Goal: Task Accomplishment & Management: Use online tool/utility

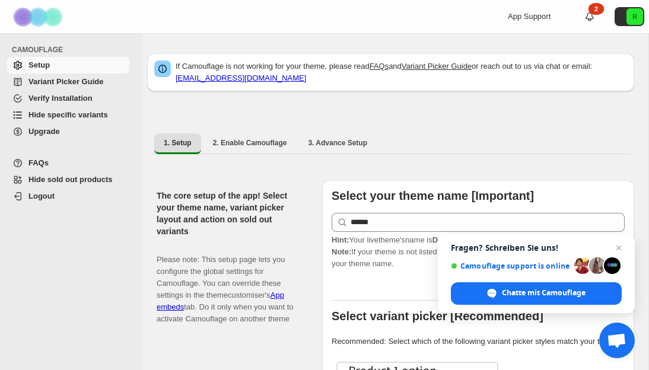
click at [100, 81] on span "Variant Picker Guide" at bounding box center [65, 81] width 75 height 9
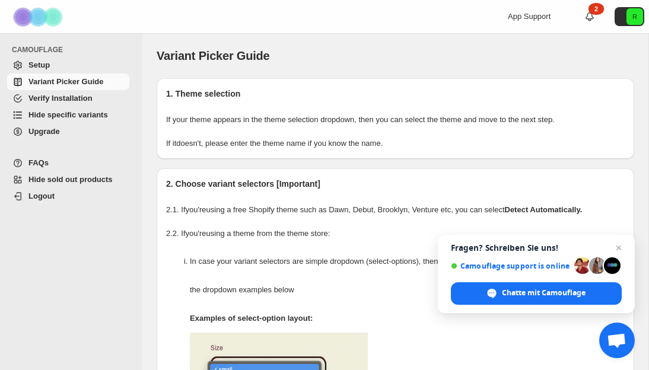
click at [94, 104] on link "Verify Installation" at bounding box center [68, 98] width 122 height 17
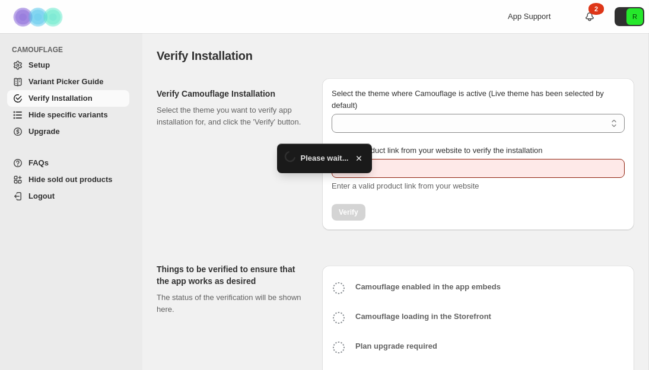
click at [96, 117] on span "Hide specific variants" at bounding box center [67, 114] width 79 height 9
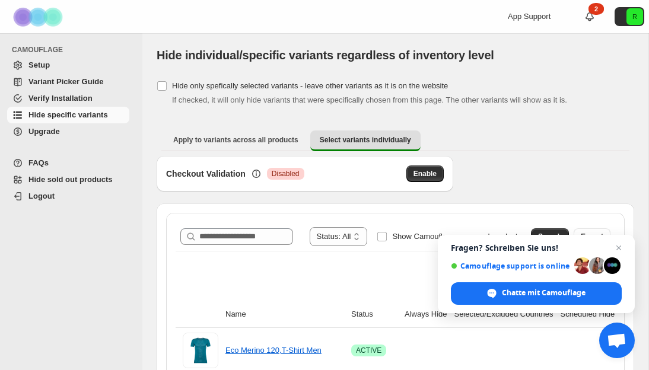
scroll to position [62, 0]
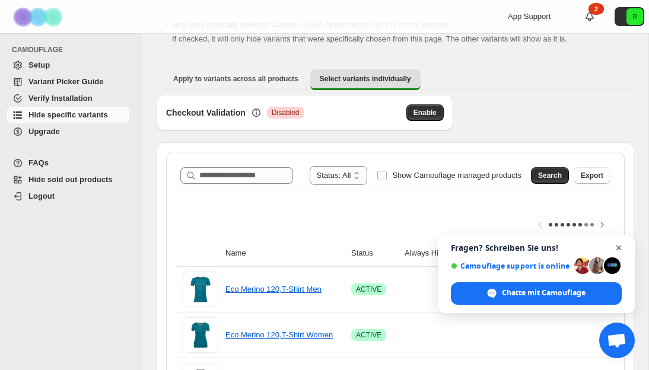
click at [618, 247] on span "Chat schließen" at bounding box center [618, 248] width 15 height 15
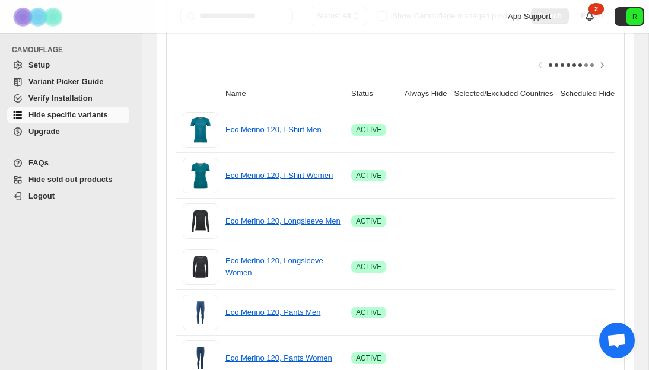
scroll to position [0, 0]
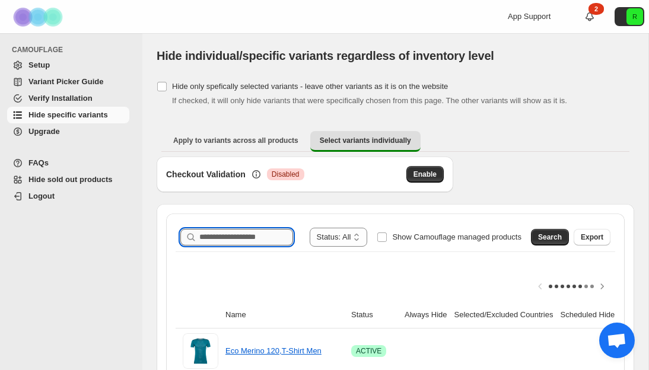
click at [249, 242] on input "Search product name" at bounding box center [246, 237] width 94 height 17
type input "**********"
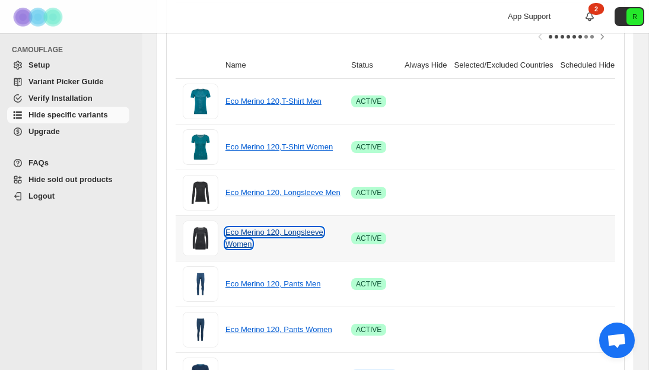
scroll to position [0, 0]
click at [291, 229] on link "Eco Merino 120, Longsleeve Women" at bounding box center [274, 238] width 98 height 21
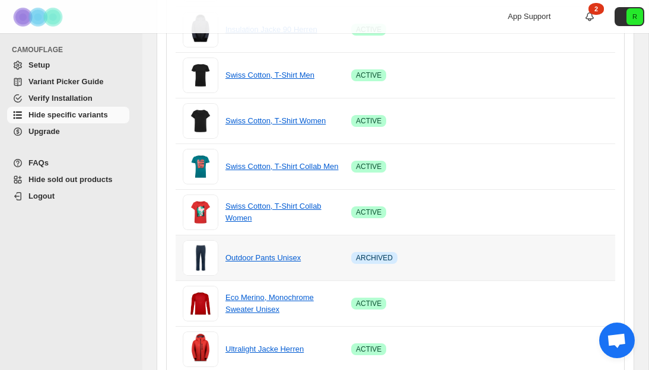
click at [336, 253] on div "Outdoor Pants Unisex" at bounding box center [284, 258] width 119 height 12
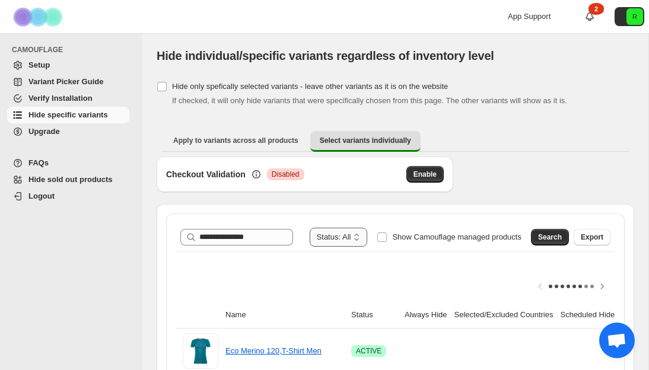
click at [340, 238] on select "**********" at bounding box center [339, 237] width 58 height 19
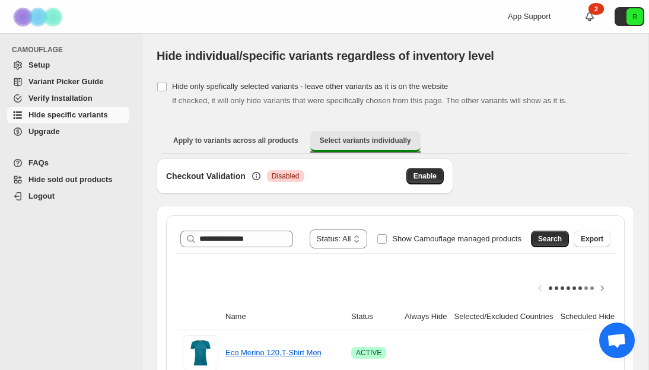
click at [368, 138] on span "Select variants individually" at bounding box center [365, 140] width 91 height 9
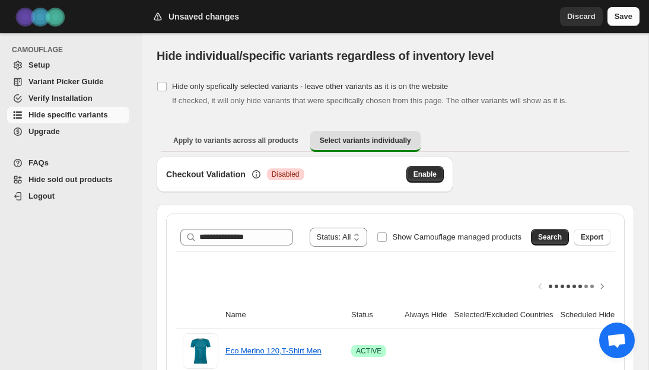
click at [623, 20] on span "Save" at bounding box center [623, 17] width 18 height 12
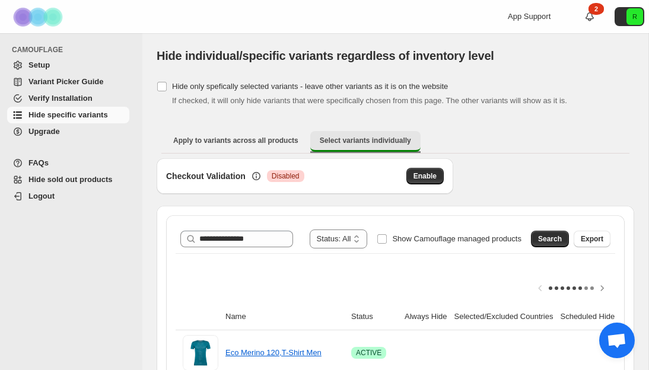
click at [365, 144] on span "Select variants individually" at bounding box center [365, 140] width 91 height 9
click at [342, 139] on span "Select variants individually" at bounding box center [365, 140] width 91 height 9
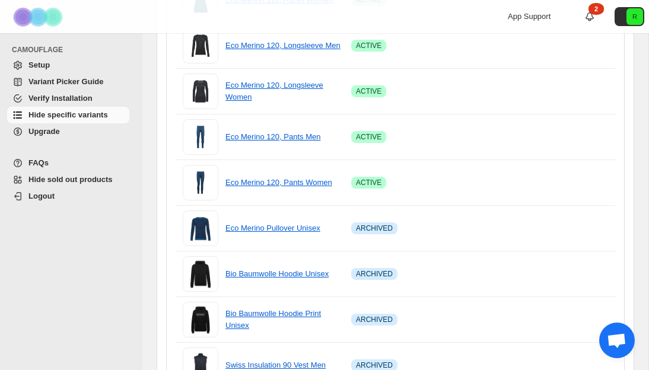
scroll to position [554, 0]
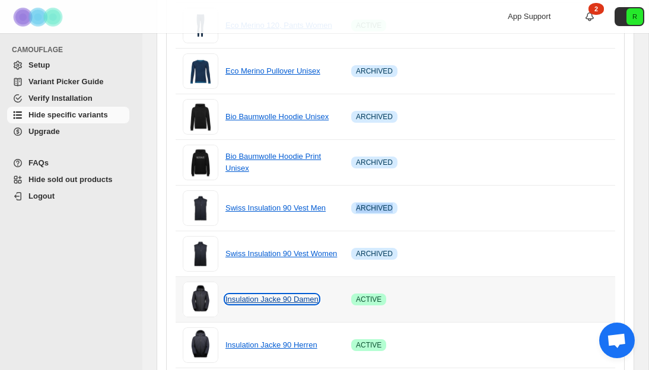
click at [279, 301] on link "Insulation Jacke 90 Damen" at bounding box center [271, 299] width 93 height 9
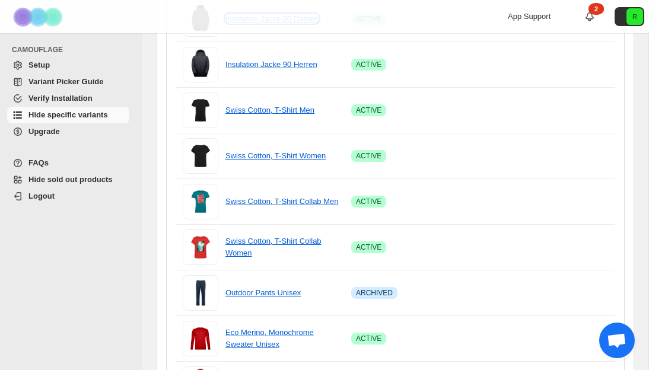
scroll to position [926, 0]
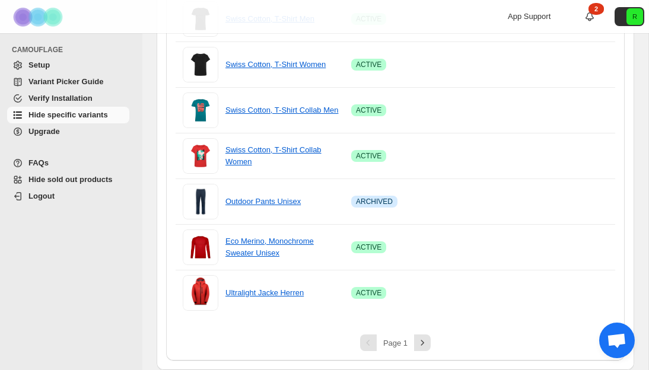
click at [67, 133] on span "Upgrade" at bounding box center [77, 132] width 98 height 12
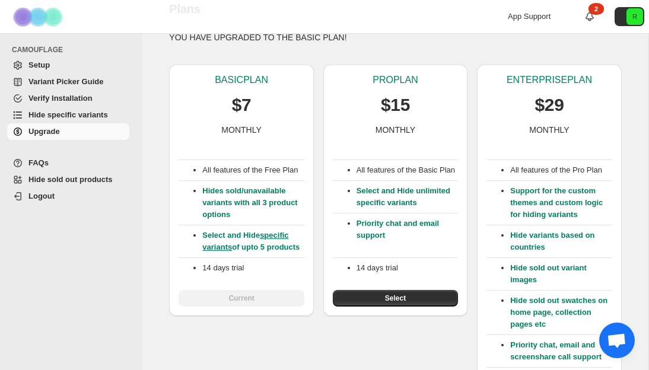
scroll to position [62, 0]
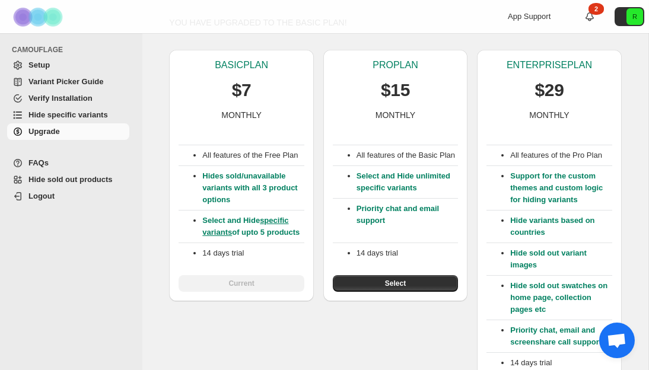
click at [66, 78] on span "Variant Picker Guide" at bounding box center [65, 81] width 75 height 9
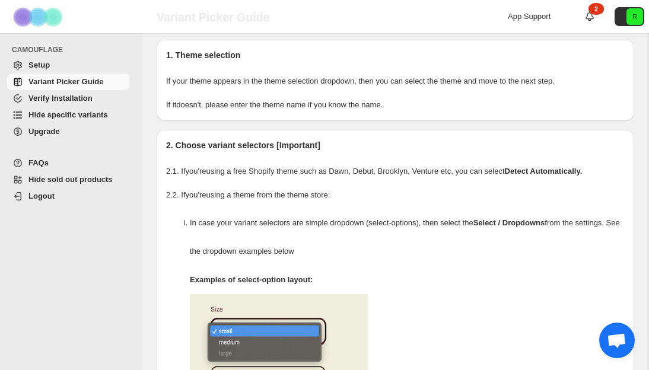
scroll to position [41, 0]
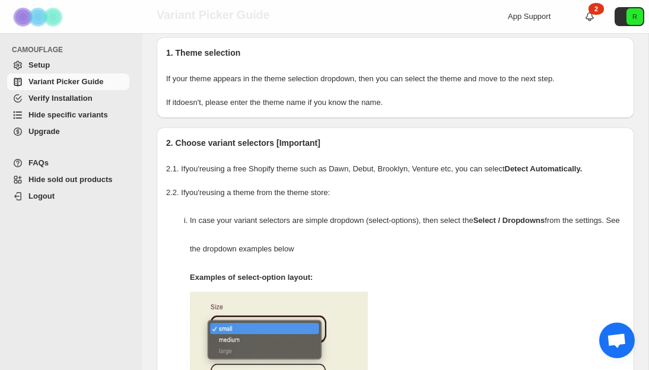
click at [53, 95] on span "Verify Installation" at bounding box center [60, 98] width 64 height 9
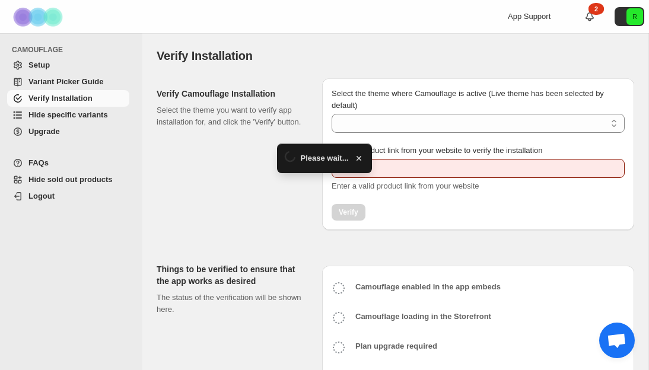
click at [66, 114] on span "Hide specific variants" at bounding box center [67, 114] width 79 height 9
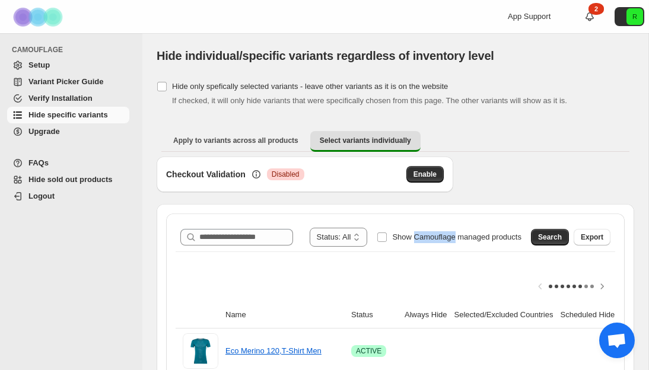
scroll to position [63, 0]
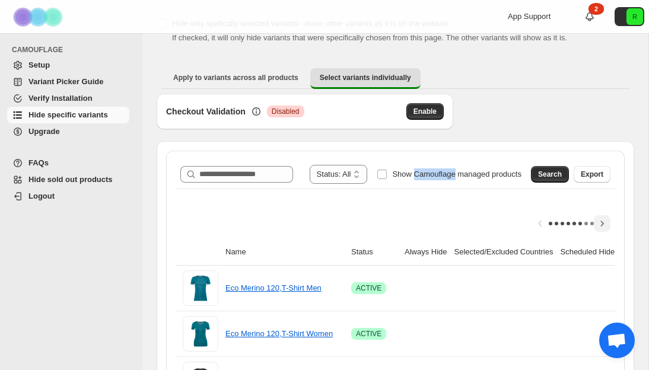
click at [596, 224] on icon "Scroll table right one column" at bounding box center [602, 224] width 12 height 12
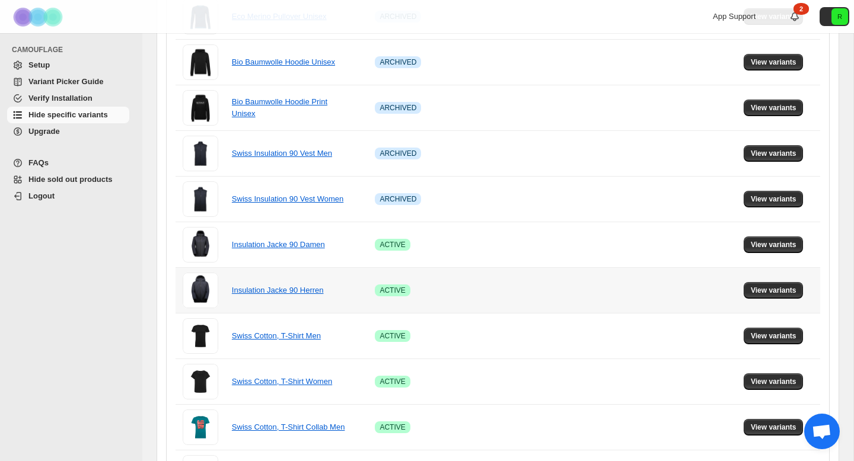
scroll to position [532, 0]
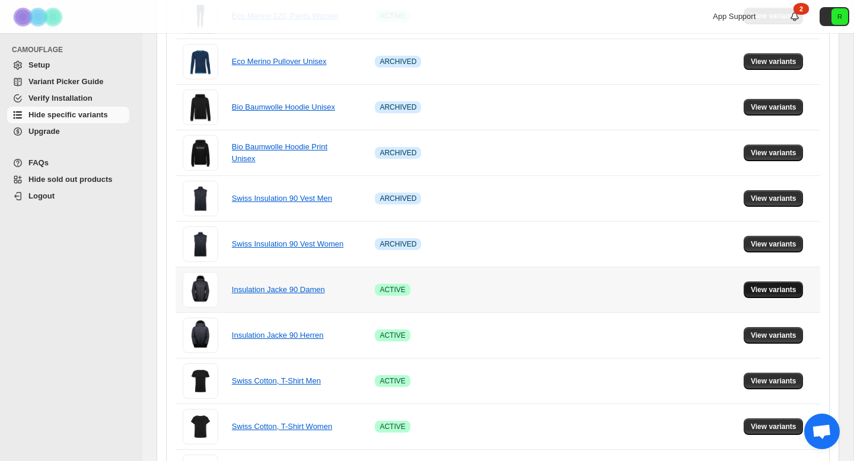
click at [648, 288] on span "View variants" at bounding box center [774, 289] width 46 height 9
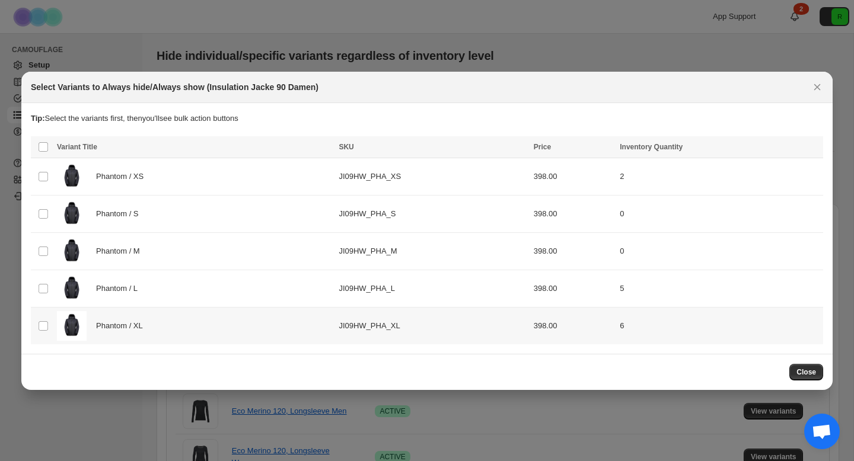
scroll to position [0, 0]
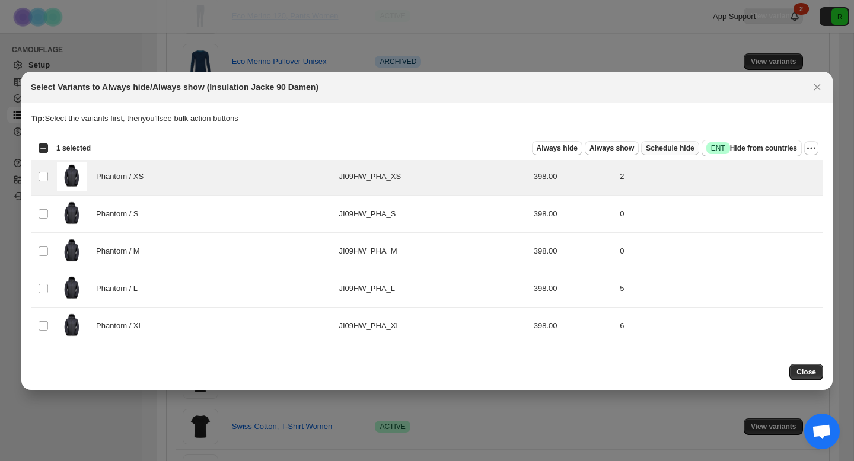
click at [648, 148] on span "Schedule hide" at bounding box center [670, 147] width 48 height 9
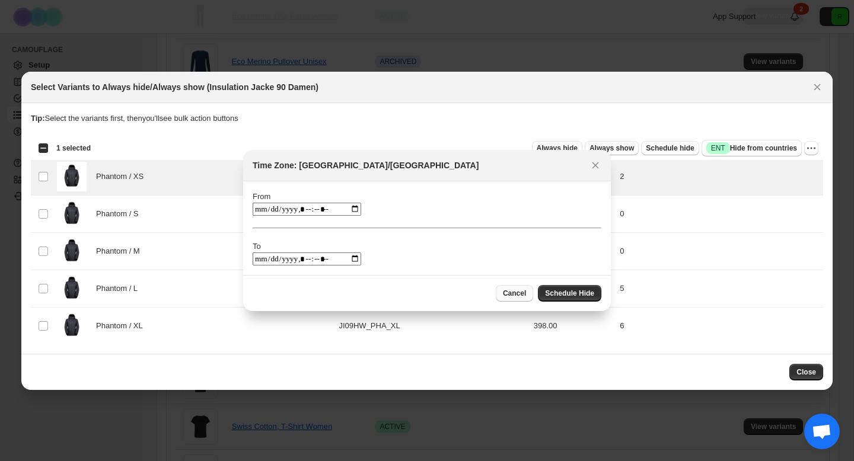
click at [519, 295] on span "Cancel" at bounding box center [514, 293] width 23 height 9
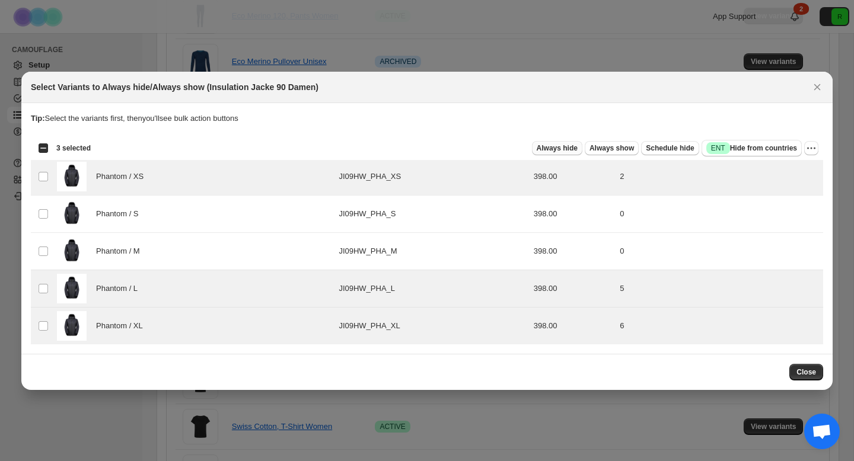
click at [557, 147] on span "Always hide" at bounding box center [557, 147] width 41 height 9
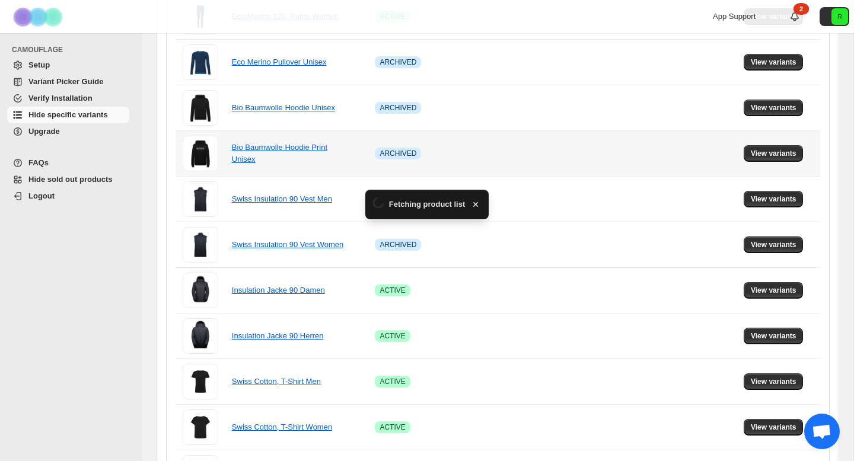
scroll to position [532, 0]
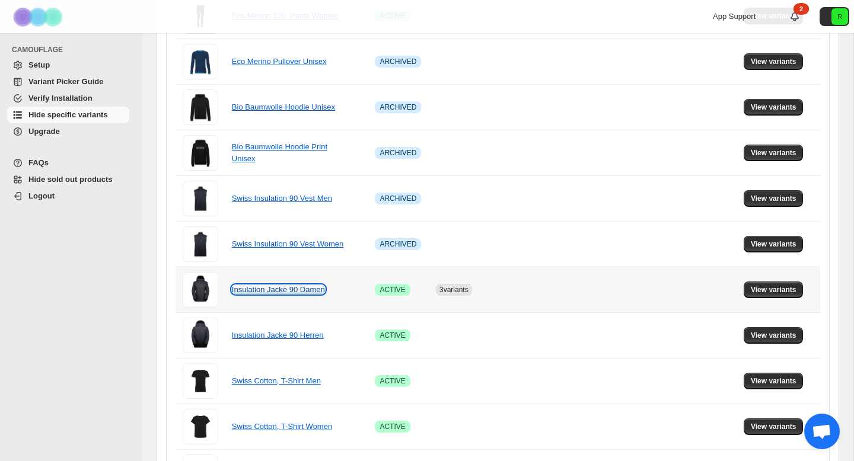
click at [287, 291] on link "Insulation Jacke 90 Damen" at bounding box center [278, 289] width 93 height 9
click at [648, 289] on span "View variants" at bounding box center [774, 289] width 46 height 9
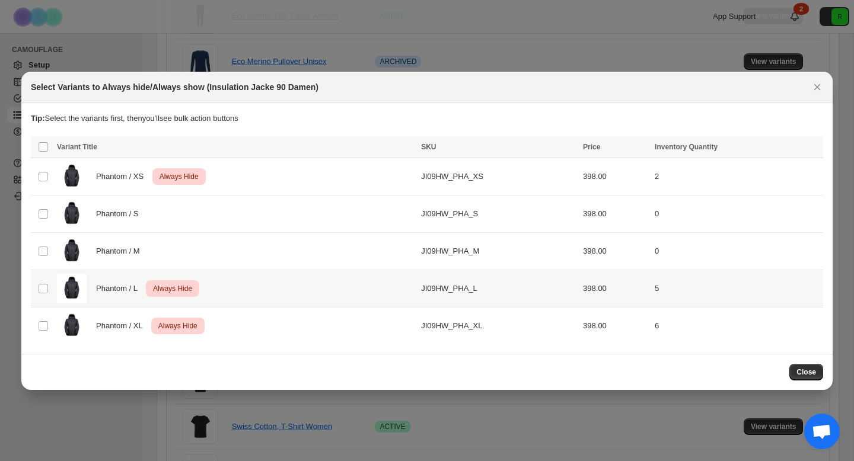
scroll to position [0, 0]
click at [49, 146] on th "Select all product variants" at bounding box center [42, 147] width 23 height 22
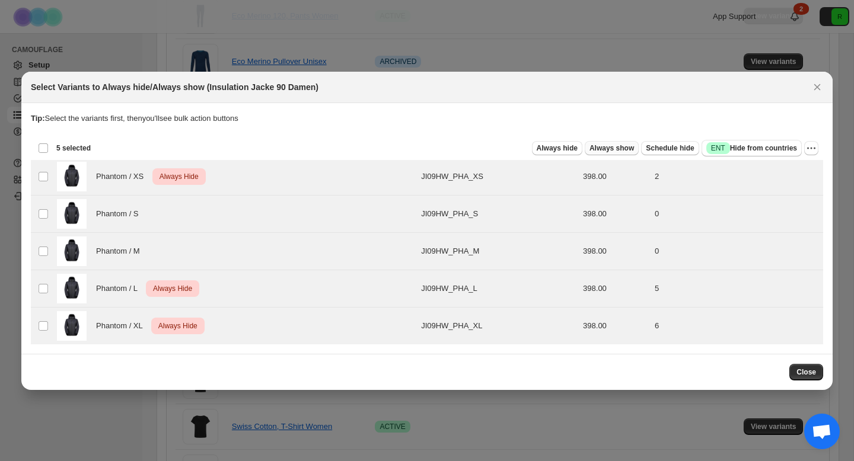
click at [607, 149] on span "Always show" at bounding box center [611, 147] width 44 height 9
click at [648, 369] on span "Close" at bounding box center [806, 372] width 20 height 9
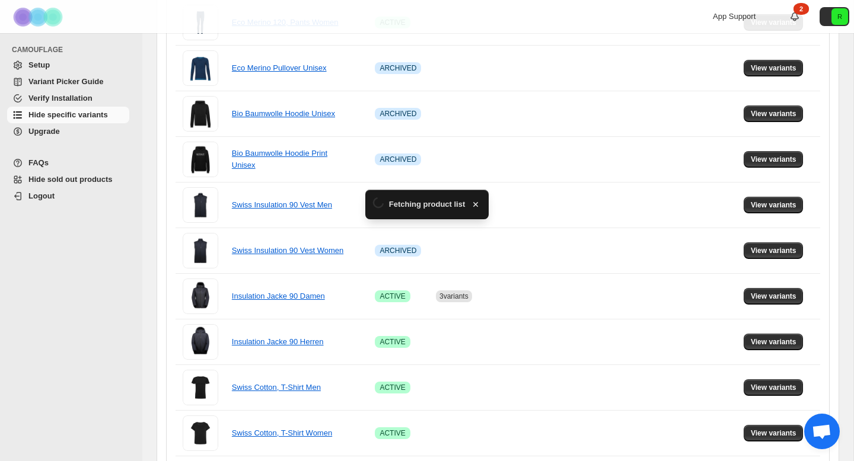
scroll to position [532, 0]
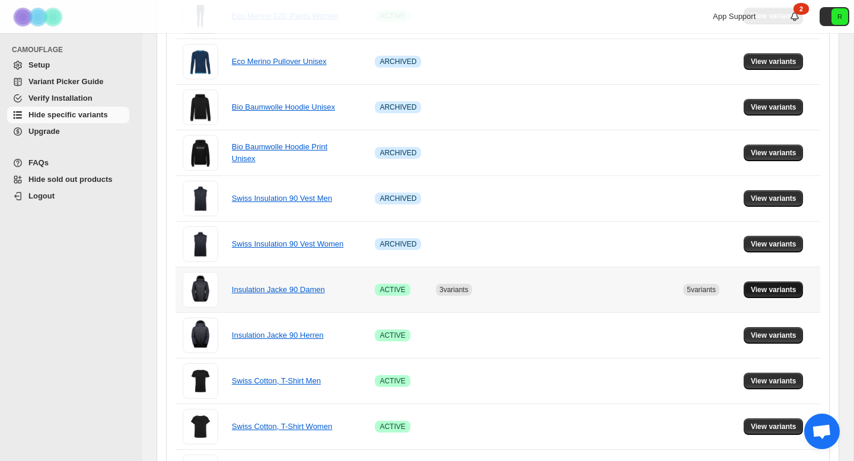
click at [648, 285] on button "View variants" at bounding box center [774, 290] width 60 height 17
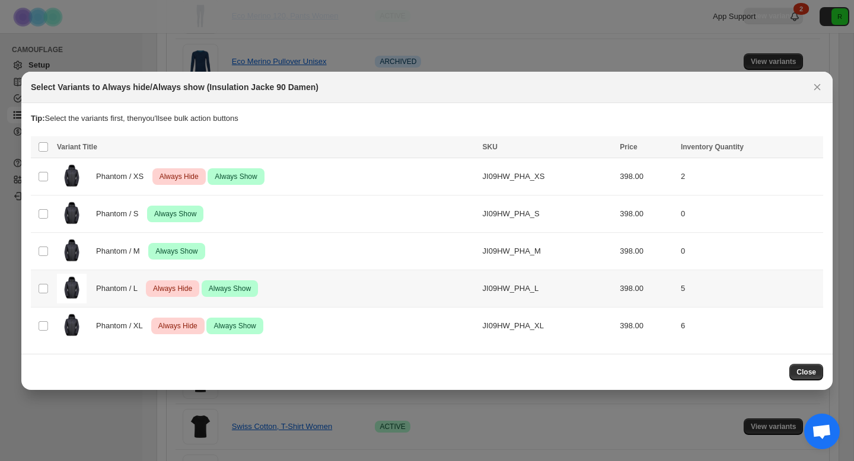
scroll to position [0, 0]
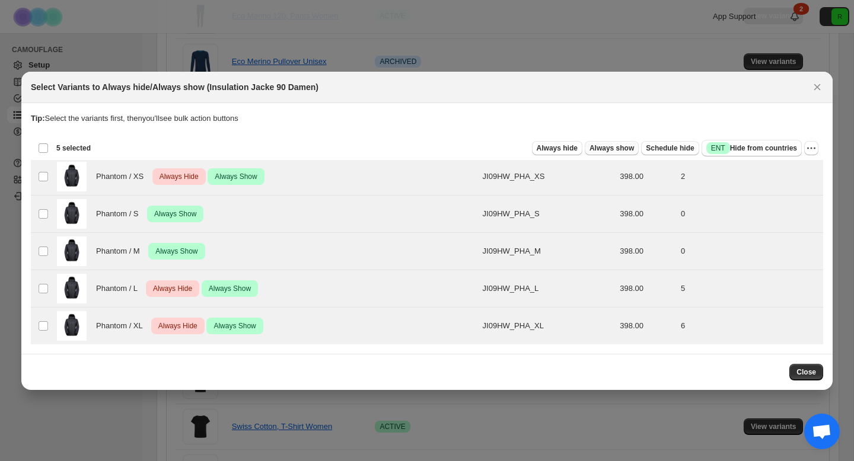
click at [595, 152] on span "Always show" at bounding box center [611, 147] width 44 height 9
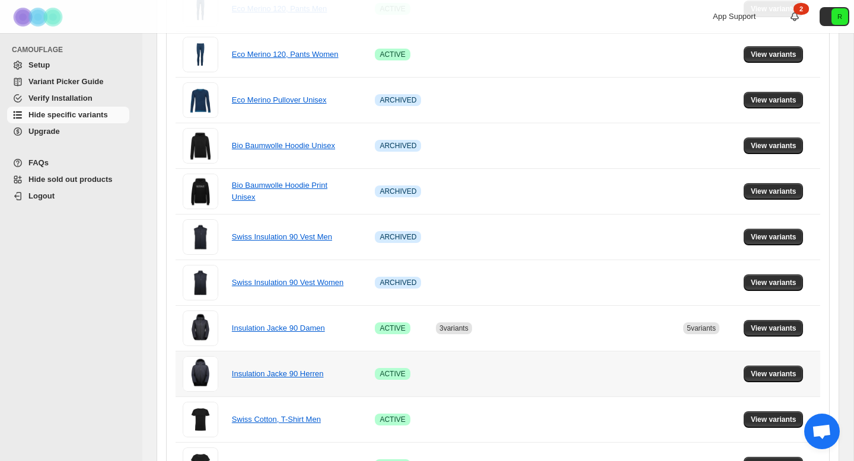
scroll to position [509, 0]
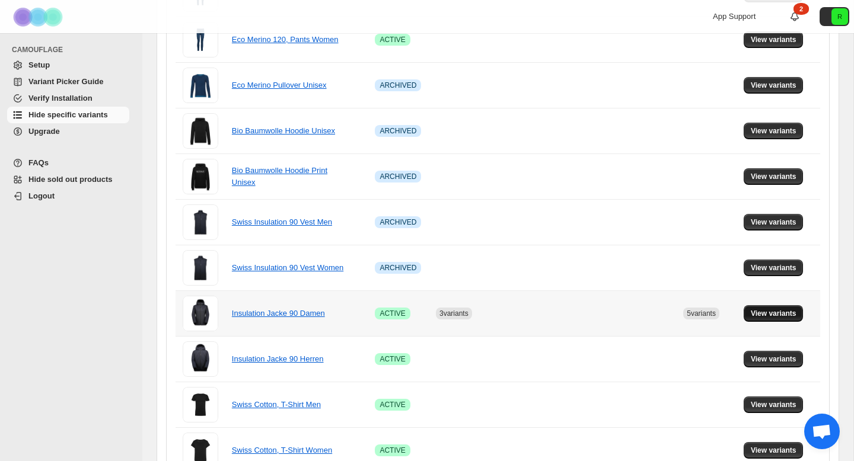
click at [648, 314] on span "View variants" at bounding box center [774, 313] width 46 height 9
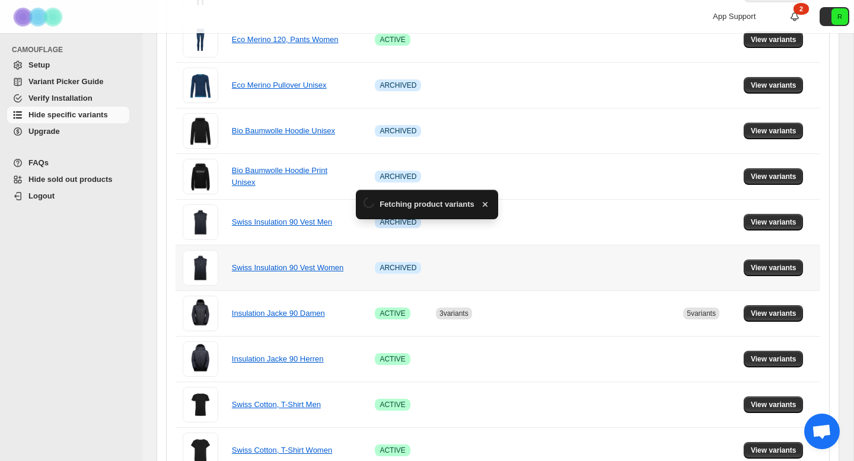
scroll to position [0, 0]
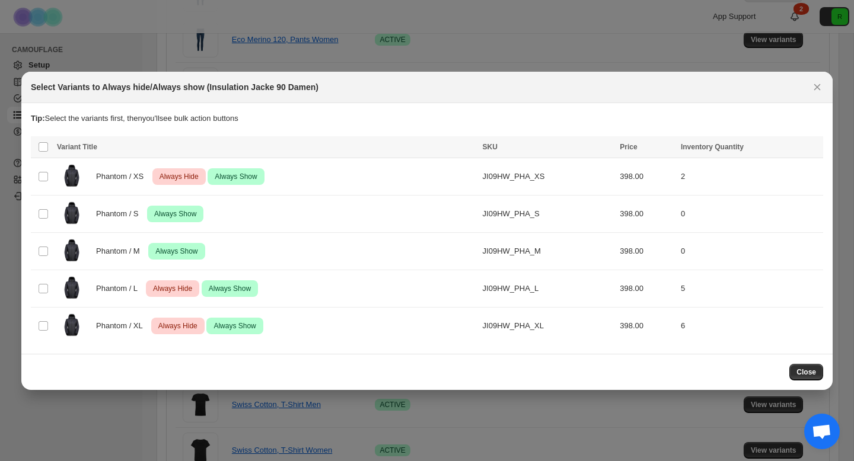
click at [46, 152] on th "Select all product variants" at bounding box center [42, 147] width 23 height 22
click at [165, 176] on span "Always Hide" at bounding box center [179, 177] width 44 height 14
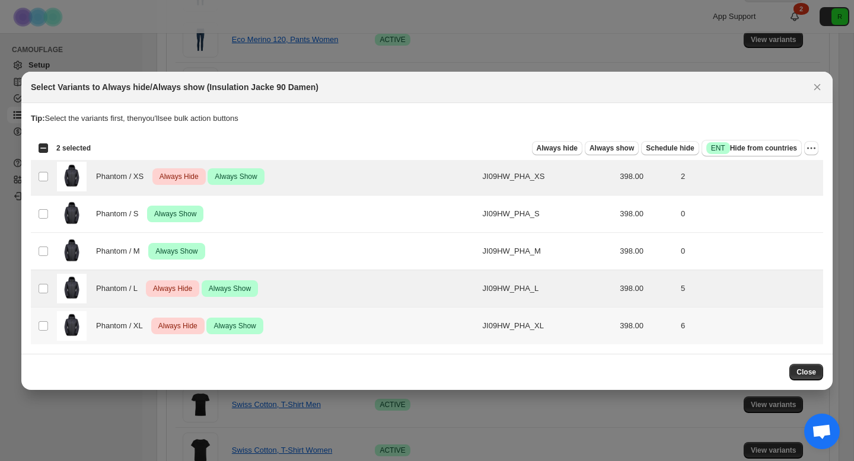
click at [47, 332] on td "Select product variant" at bounding box center [42, 325] width 23 height 37
click at [648, 147] on icon "More actions" at bounding box center [811, 148] width 12 height 12
click at [648, 173] on span "Undo always hide" at bounding box center [768, 171] width 86 height 12
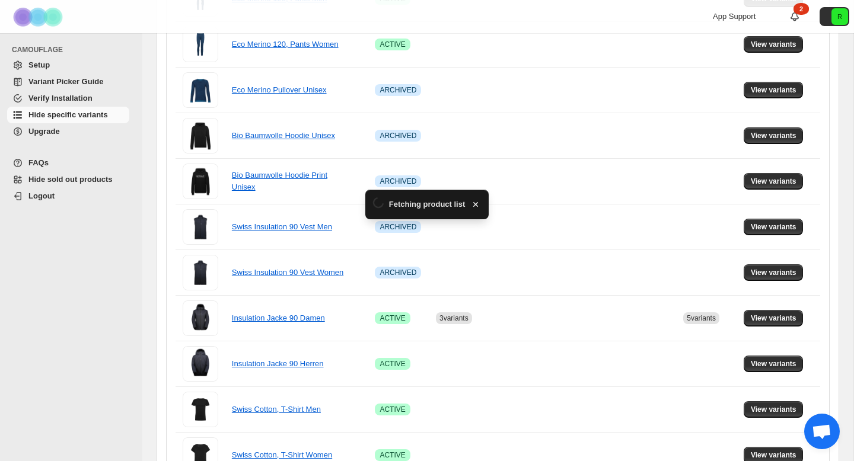
scroll to position [509, 0]
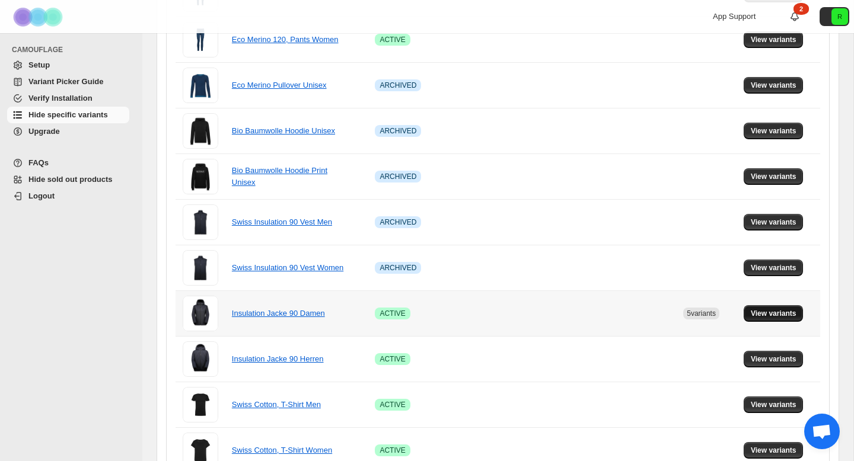
click at [648, 318] on button "View variants" at bounding box center [774, 313] width 60 height 17
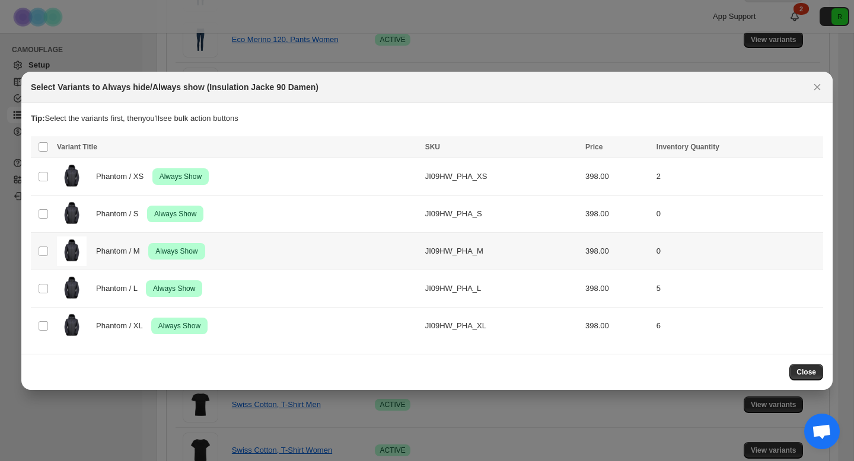
scroll to position [0, 0]
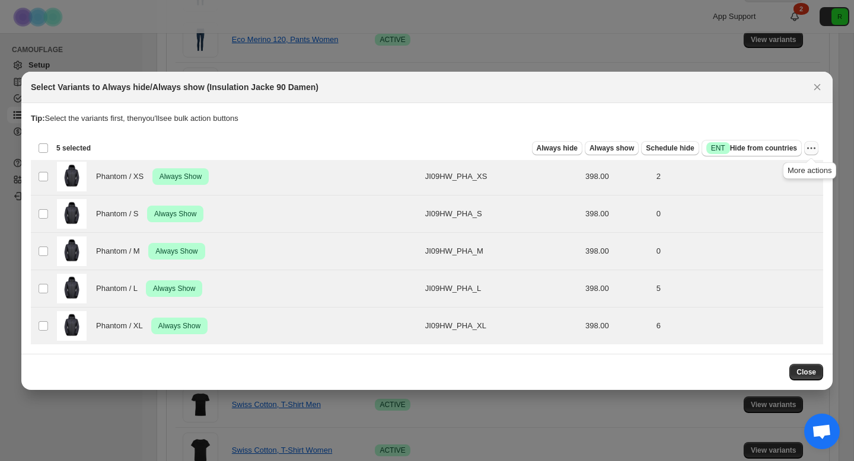
click at [648, 149] on icon "More actions" at bounding box center [811, 148] width 12 height 12
click at [648, 196] on span "Undo always show" at bounding box center [768, 192] width 86 height 12
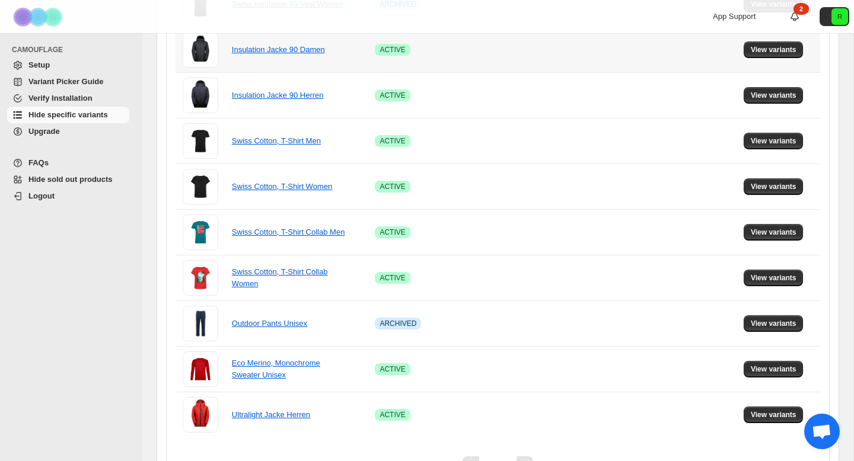
scroll to position [803, 0]
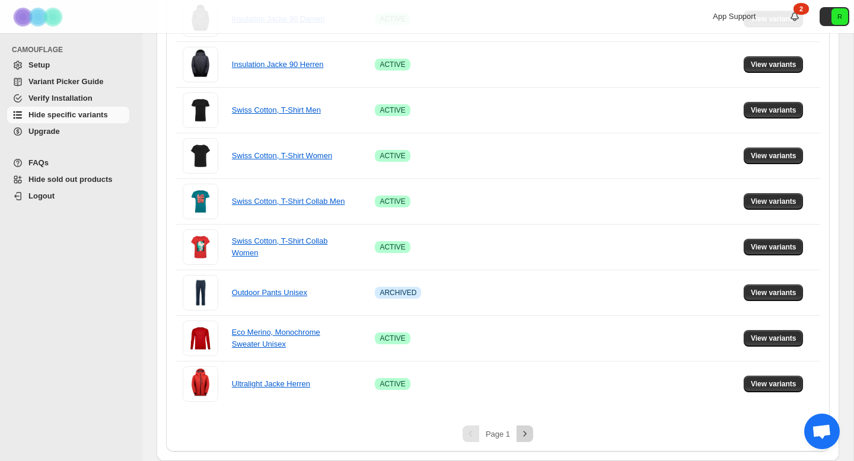
click at [526, 369] on icon "Next" at bounding box center [525, 434] width 12 height 12
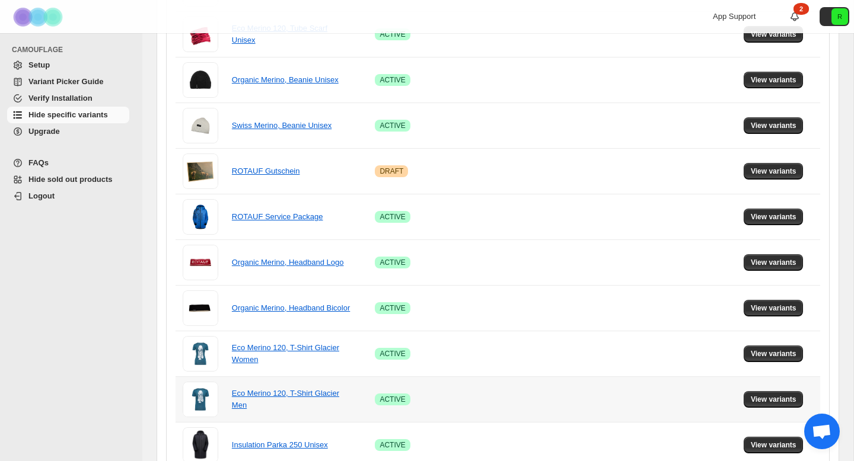
scroll to position [797, 0]
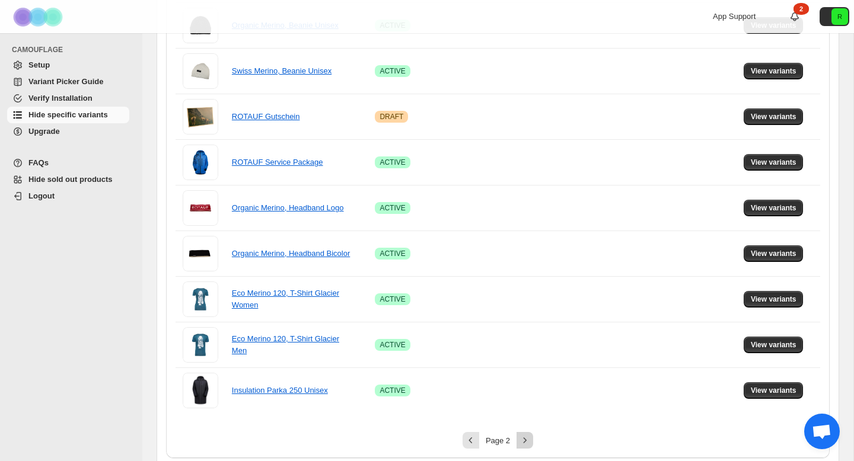
click at [525, 369] on icon "Next" at bounding box center [525, 440] width 3 height 5
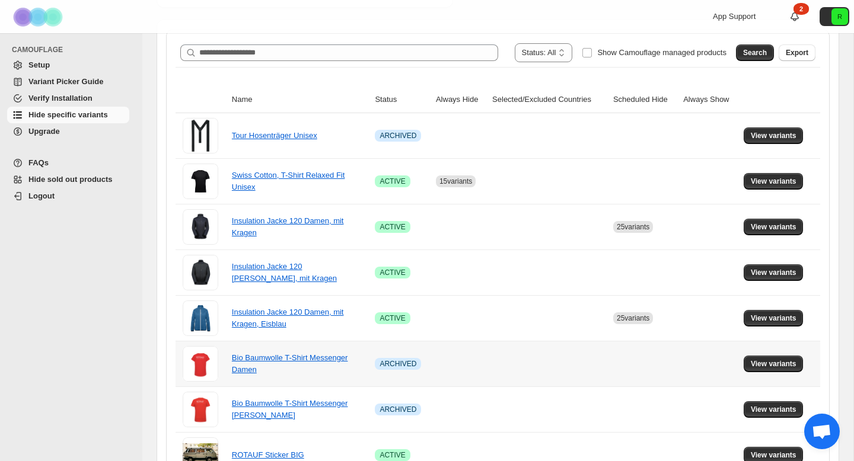
scroll to position [187, 0]
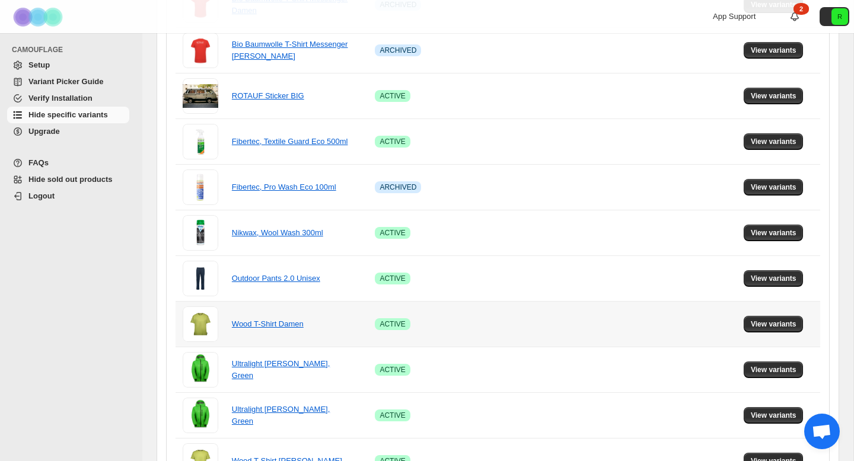
click at [551, 341] on td at bounding box center [549, 324] width 121 height 46
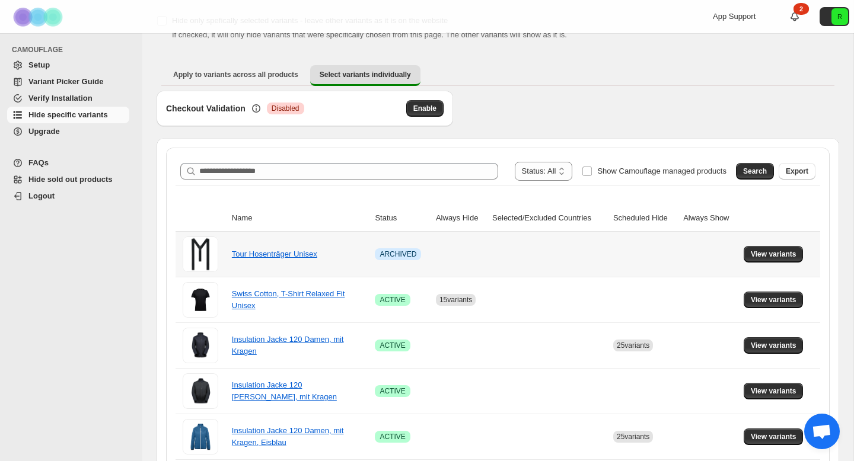
scroll to position [0, 0]
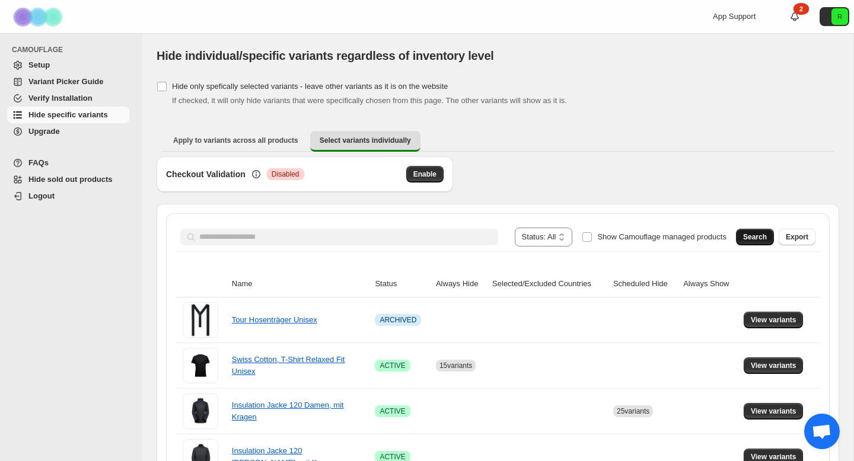
click at [648, 231] on button "Search" at bounding box center [755, 237] width 38 height 17
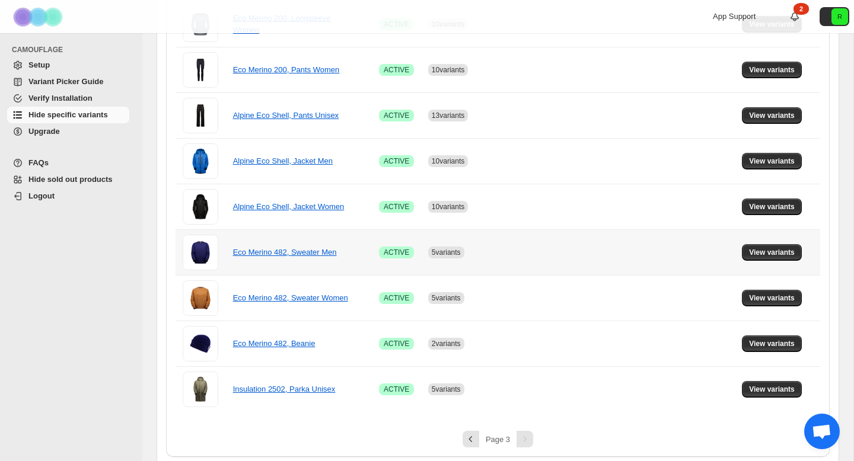
scroll to position [666, 0]
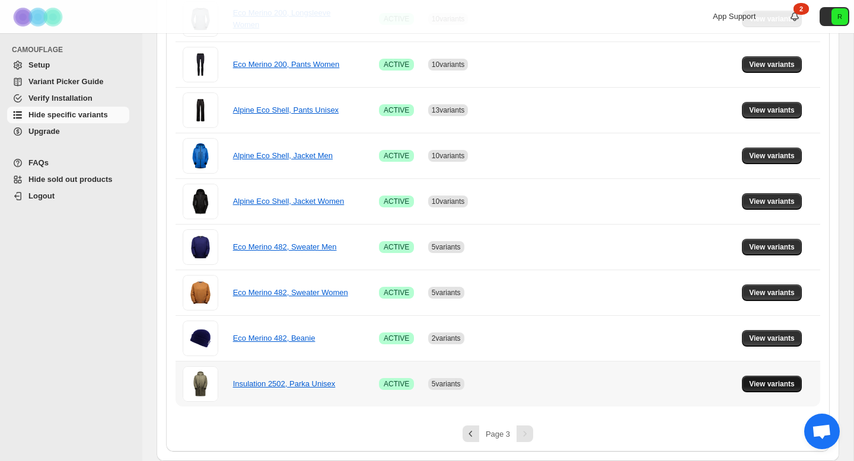
click at [648, 369] on button "View variants" at bounding box center [772, 384] width 60 height 17
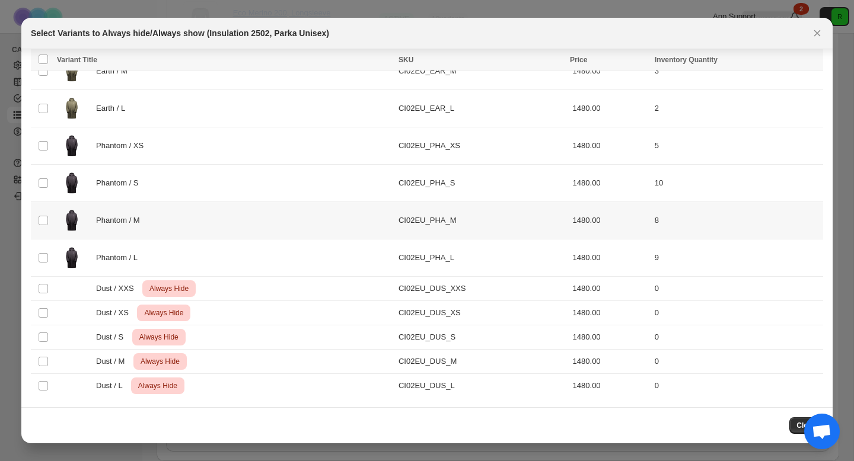
scroll to position [0, 0]
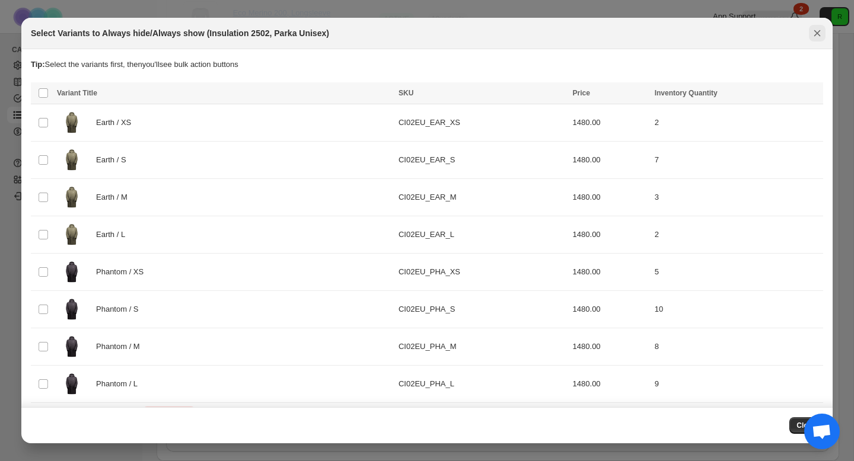
click at [648, 33] on icon "Close" at bounding box center [817, 33] width 12 height 12
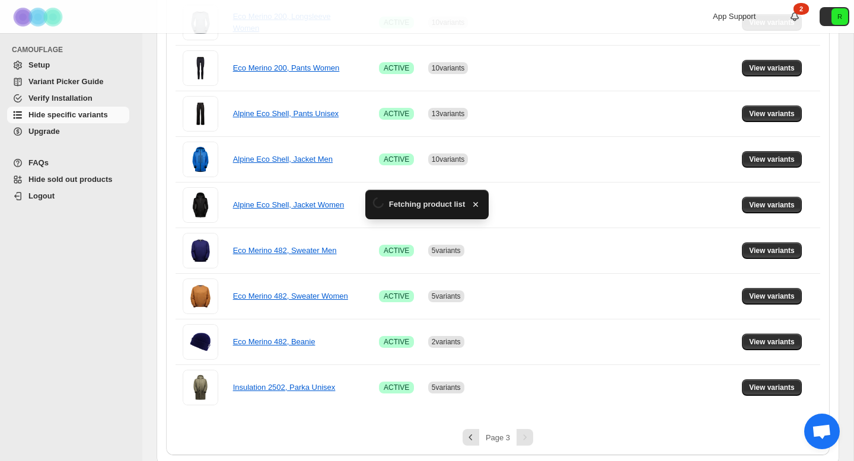
scroll to position [666, 0]
